Goal: Complete application form

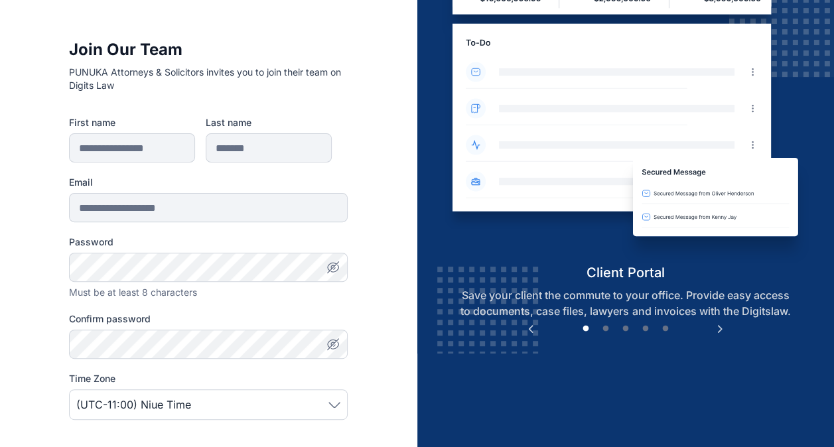
scroll to position [96, 0]
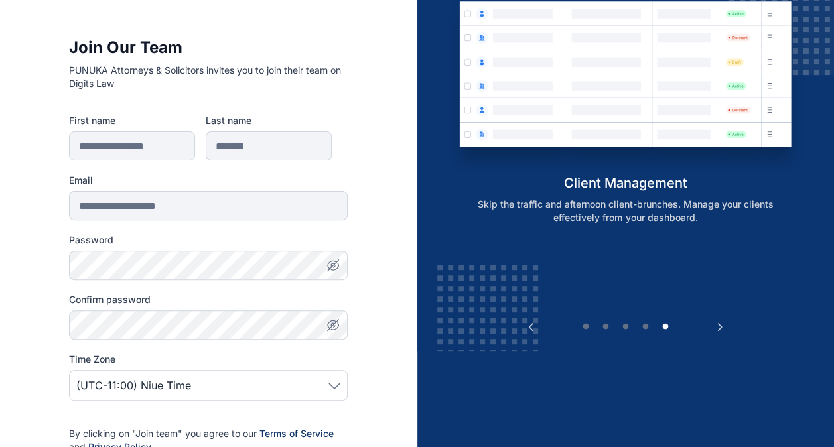
click at [321, 223] on form "**********" at bounding box center [208, 329] width 279 height 430
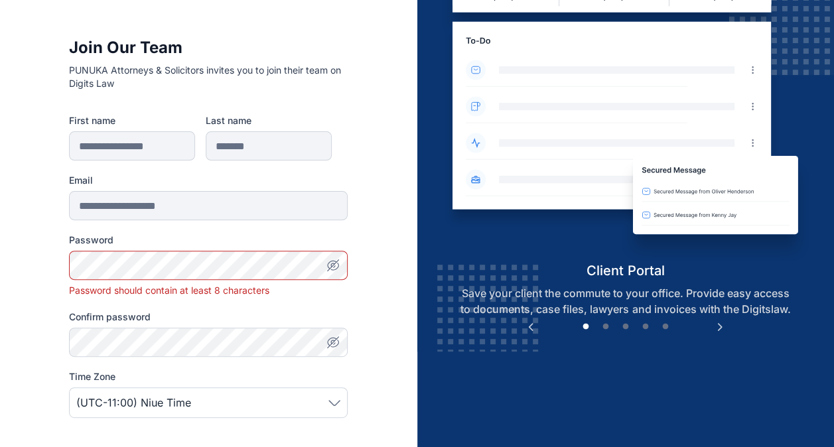
click at [328, 266] on icon "button" at bounding box center [332, 265] width 9 height 8
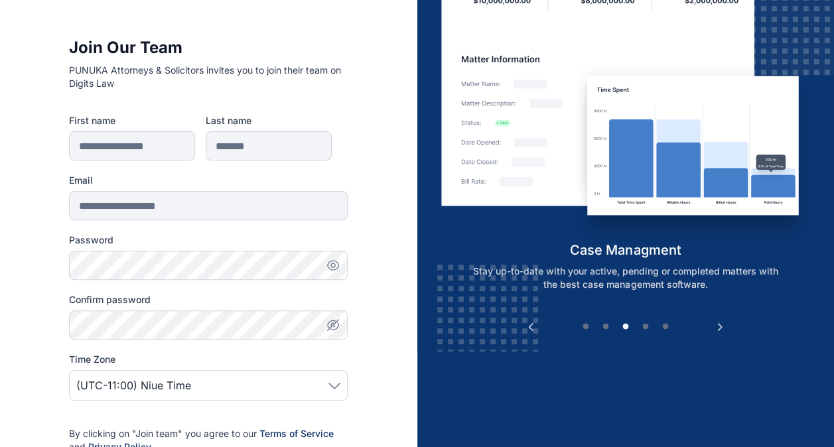
click at [376, 225] on div "**********" at bounding box center [208, 302] width 417 height 796
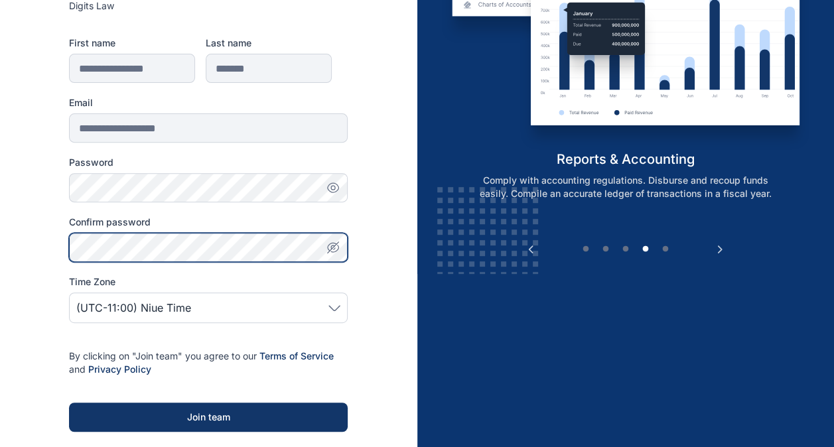
scroll to position [175, 0]
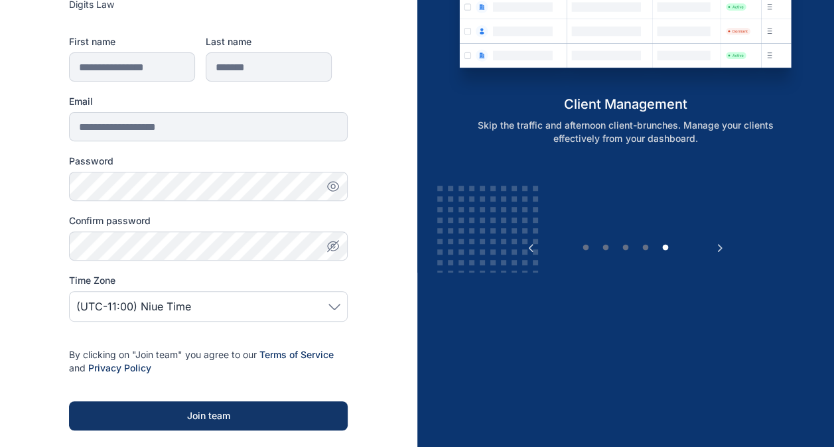
click at [324, 309] on span "(UTC-11:00) Niue Time" at bounding box center [208, 307] width 264 height 16
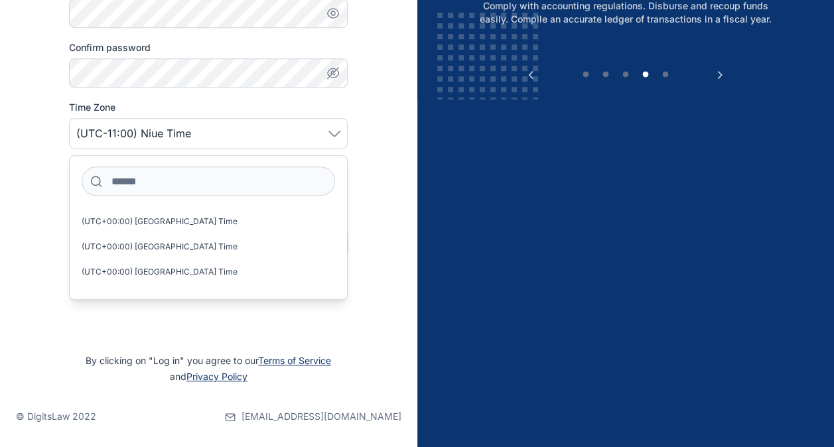
scroll to position [4710, 0]
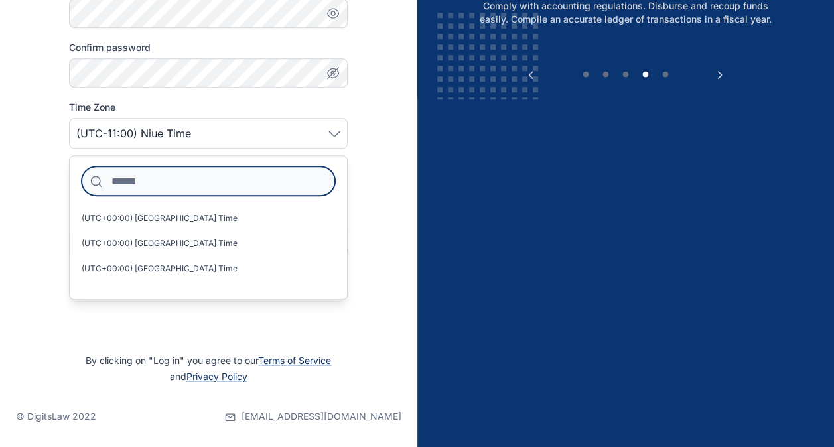
click at [188, 171] on input at bounding box center [208, 181] width 253 height 29
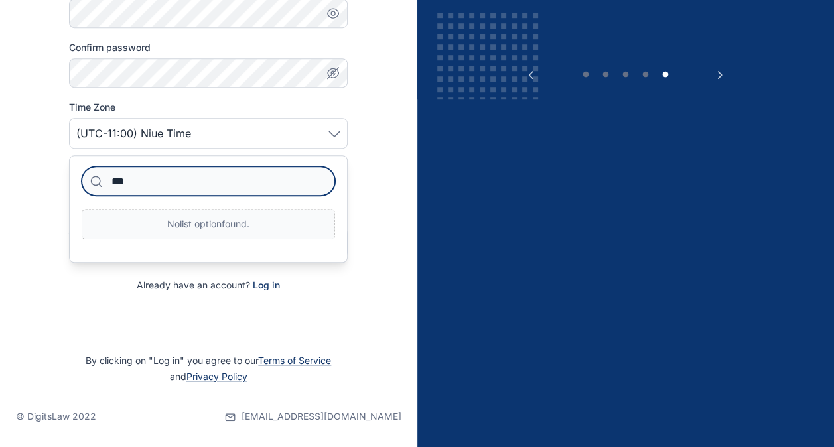
scroll to position [0, 0]
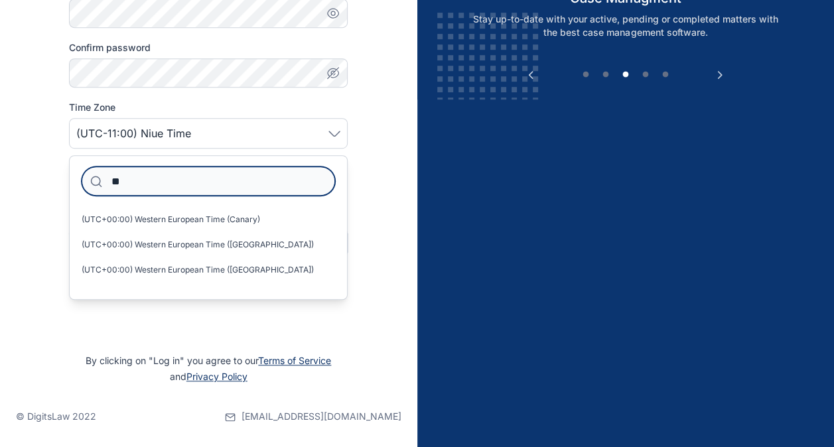
type input "*"
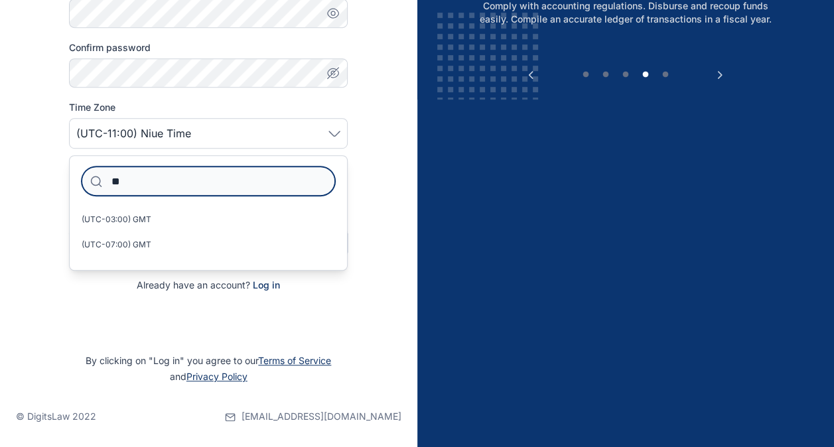
type input "*"
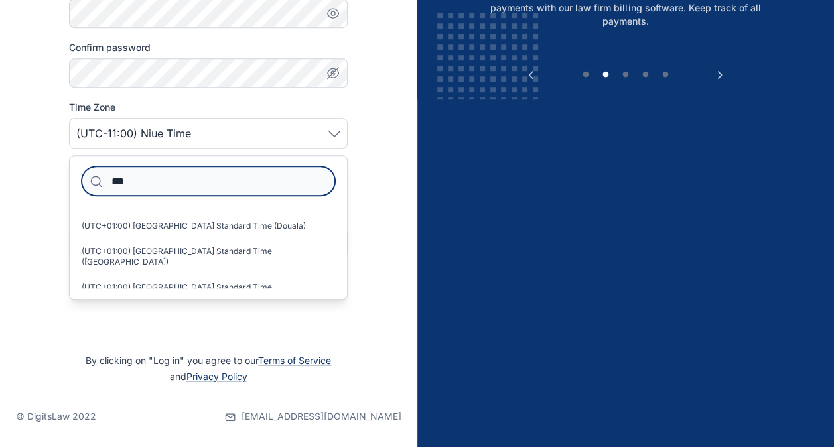
scroll to position [68, 0]
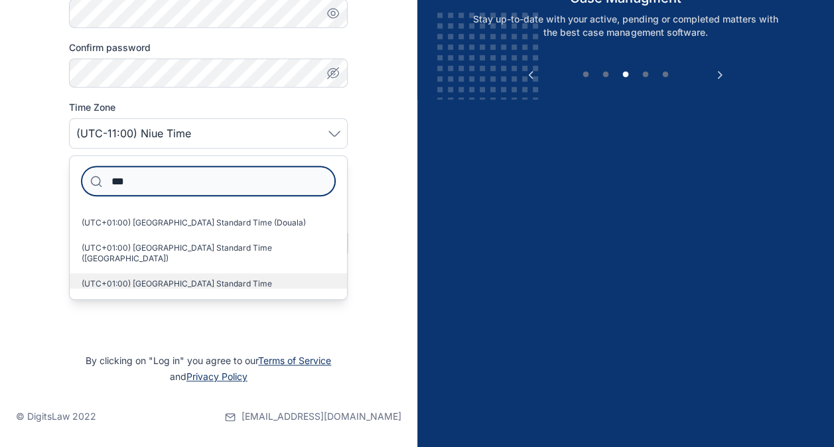
type input "***"
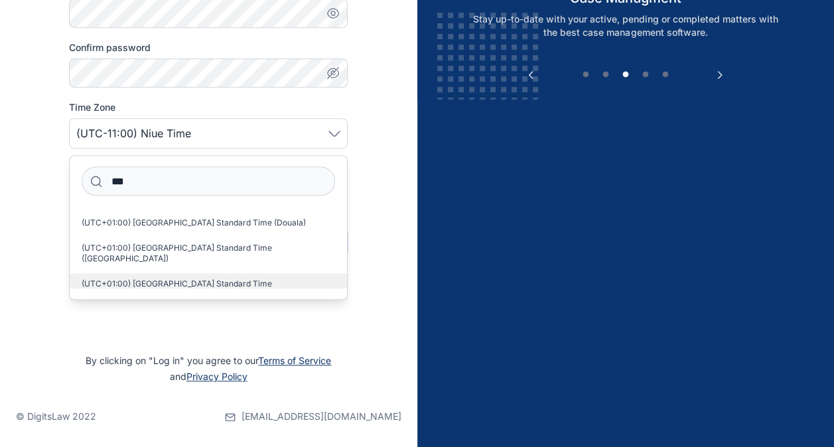
click at [175, 279] on span "(UTC+01:00) [GEOGRAPHIC_DATA] Standard Time ([GEOGRAPHIC_DATA])" at bounding box center [203, 289] width 243 height 21
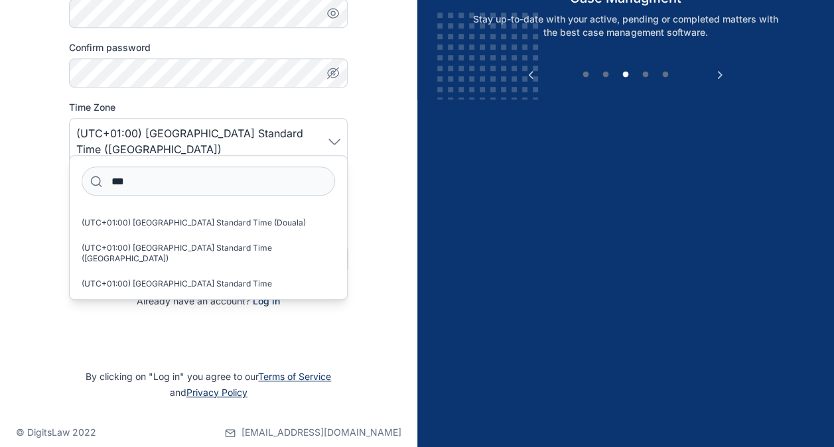
click at [429, 364] on div "Previous Client List client management Skip the traffic and afternoon client-br…" at bounding box center [625, 58] width 417 height 812
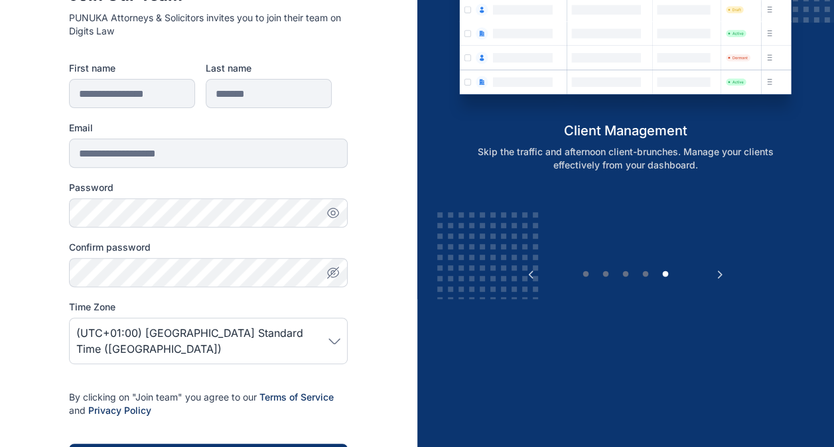
scroll to position [295, 0]
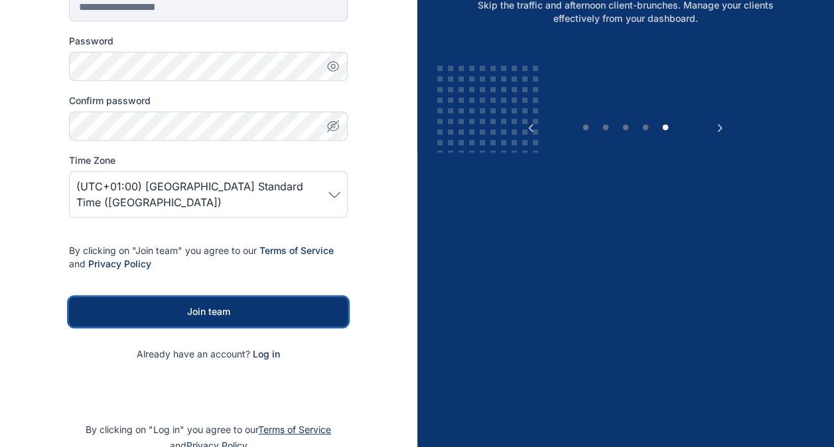
click at [222, 305] on div "Join team" at bounding box center [208, 311] width 236 height 13
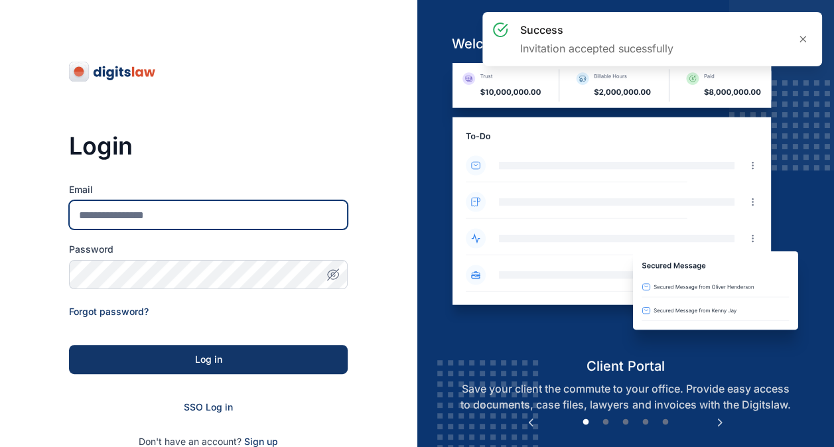
click at [135, 221] on input "Email" at bounding box center [208, 214] width 279 height 29
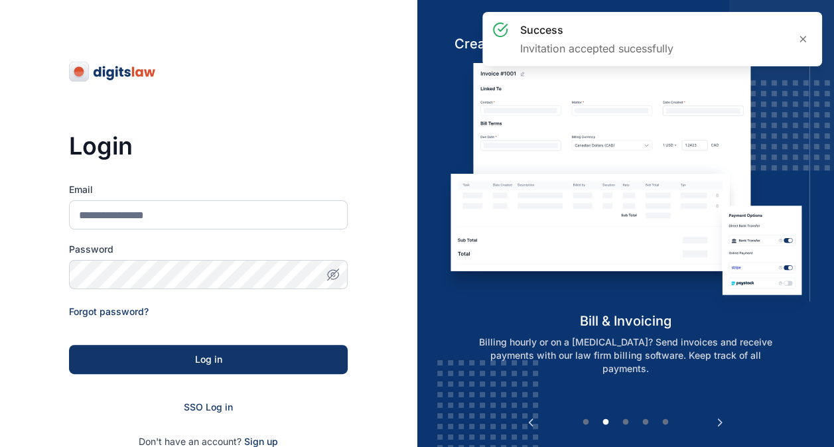
click at [345, 141] on h3 "Login" at bounding box center [208, 146] width 279 height 27
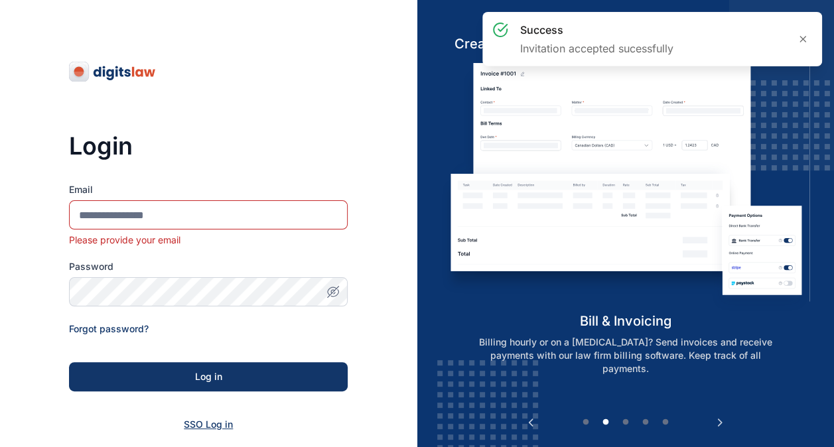
click at [202, 425] on span "SSO Log in" at bounding box center [208, 424] width 49 height 11
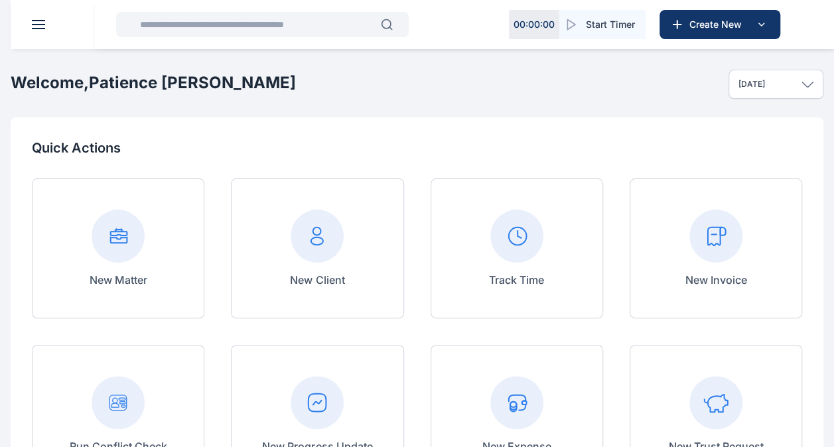
click at [783, 84] on div "Today" at bounding box center [776, 84] width 95 height 29
click at [589, 102] on div "Welcome, Patience Ulumma Ugbaja Today Today This week This month This year All …" at bounding box center [417, 84] width 813 height 66
click at [39, 26] on button at bounding box center [38, 24] width 13 height 9
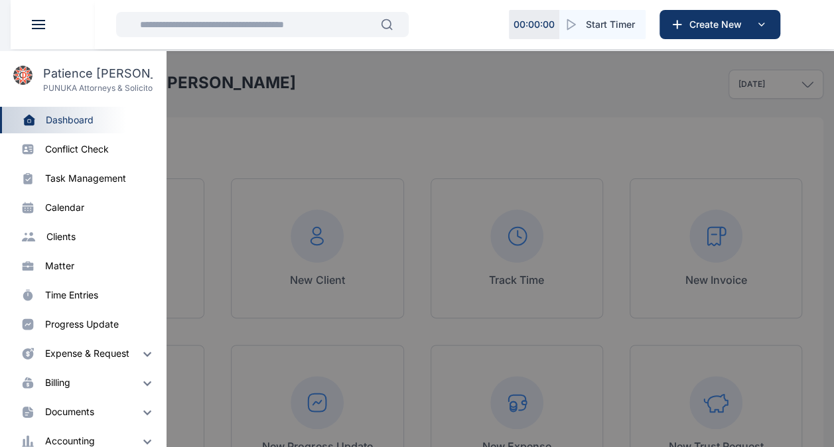
click at [88, 326] on div "progress update" at bounding box center [82, 324] width 74 height 13
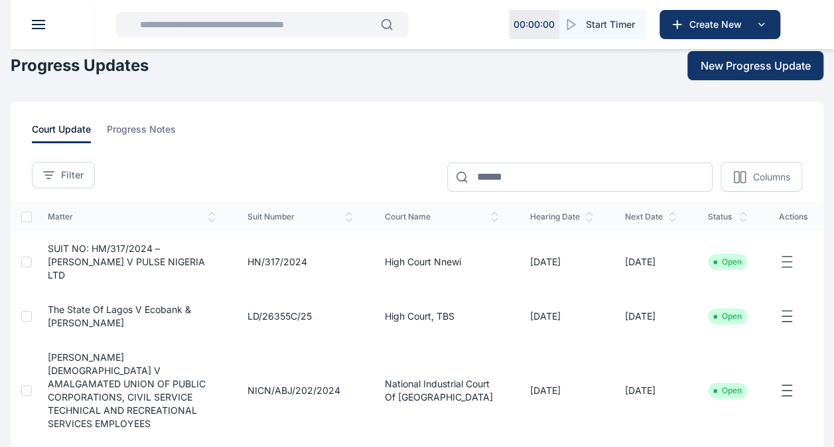
click at [38, 25] on button at bounding box center [38, 24] width 13 height 9
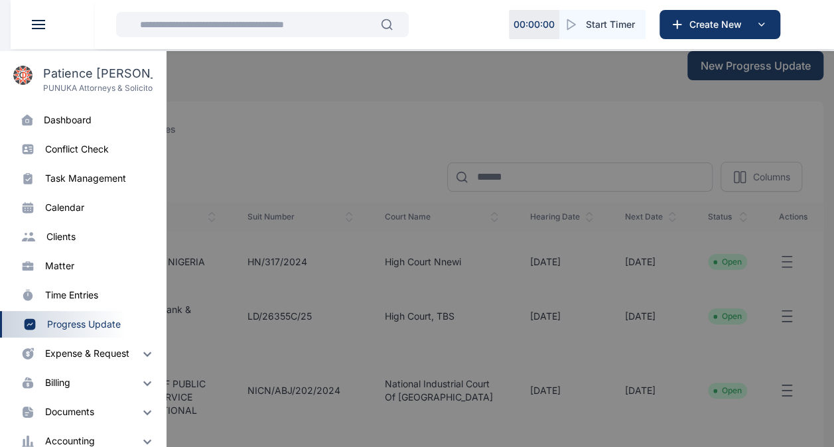
scroll to position [46, 0]
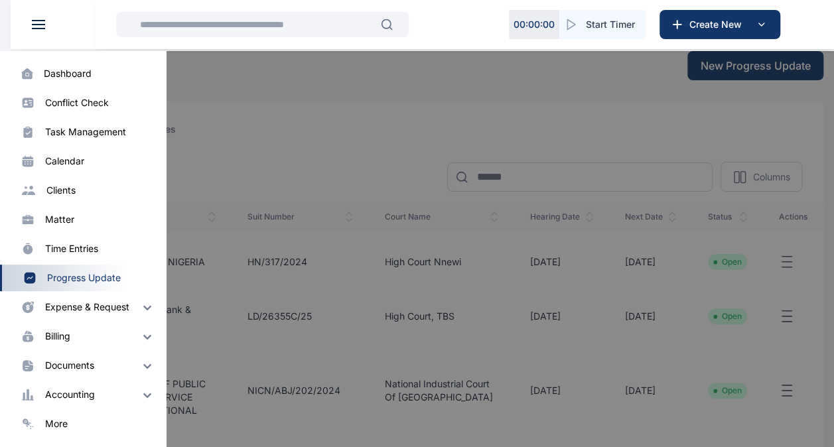
click at [416, 89] on div at bounding box center [428, 274] width 834 height 447
